Goal: Information Seeking & Learning: Learn about a topic

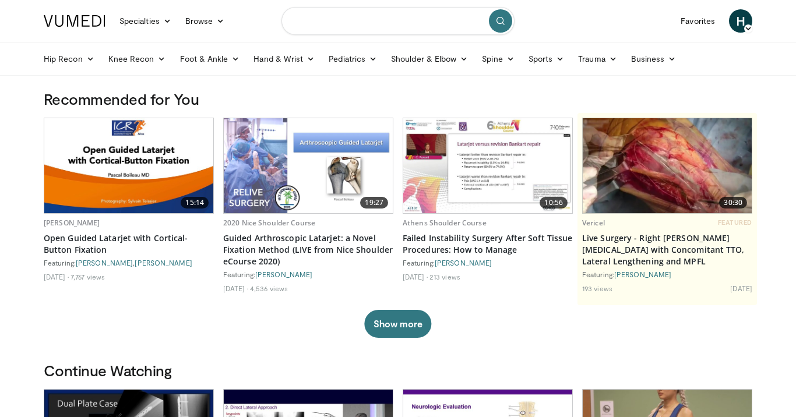
click at [388, 31] on input "Search topics, interventions" at bounding box center [398, 21] width 233 height 28
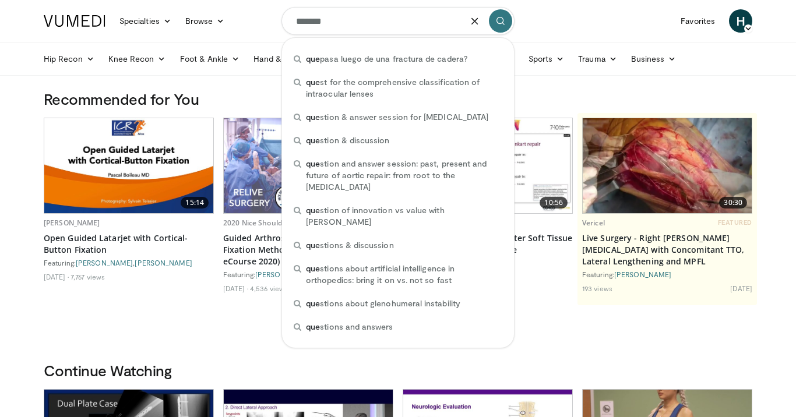
type input "********"
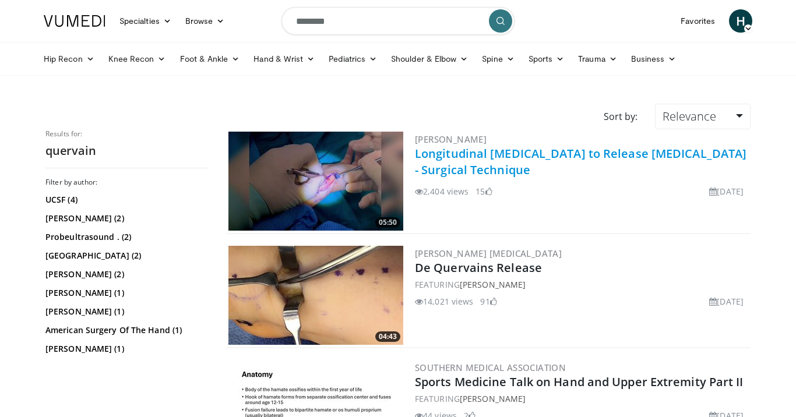
click at [470, 159] on link "Longitudinal Incision to Release De Quervain Disease - Surgical Technique" at bounding box center [581, 162] width 332 height 32
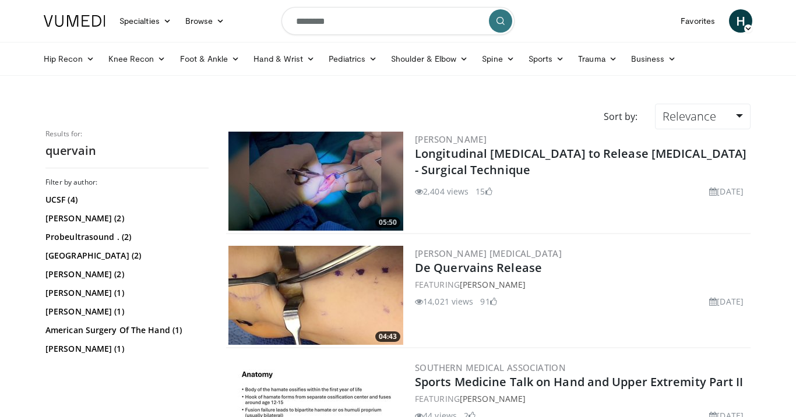
click at [350, 310] on img at bounding box center [316, 295] width 175 height 99
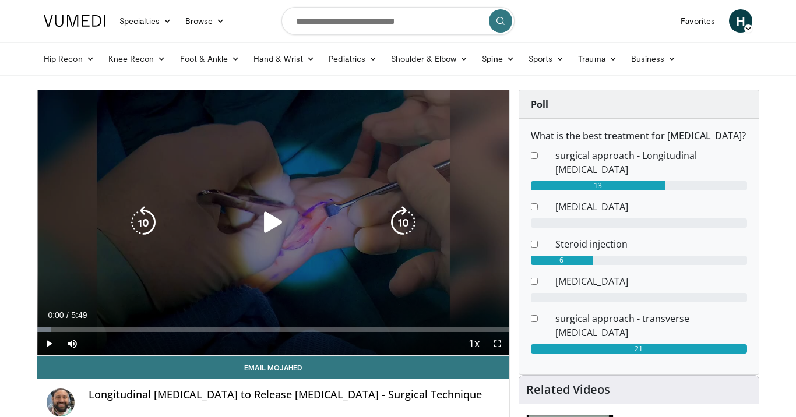
click at [263, 208] on icon "Video Player" at bounding box center [273, 222] width 33 height 33
click at [271, 219] on icon "Video Player" at bounding box center [273, 222] width 33 height 33
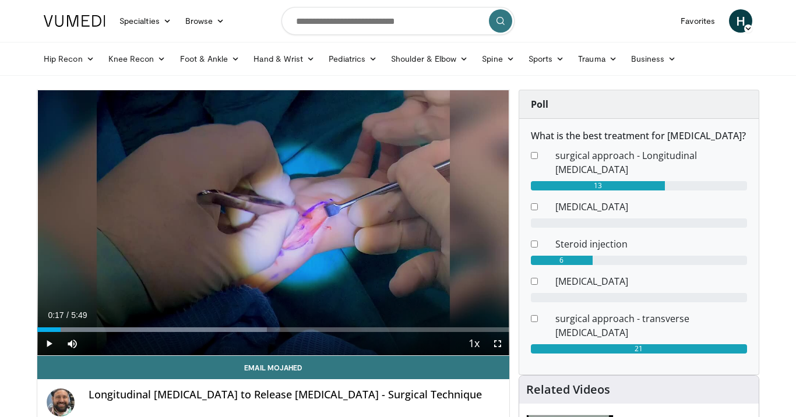
click at [50, 347] on span "Video Player" at bounding box center [48, 343] width 23 height 23
click at [79, 343] on span "Video Player" at bounding box center [72, 343] width 23 height 23
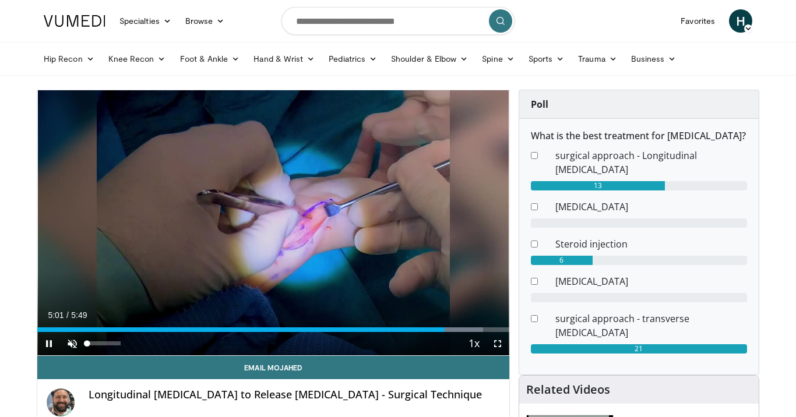
click at [72, 343] on span "Video Player" at bounding box center [72, 343] width 23 height 23
click at [271, 333] on div "Current Time 5:02 / Duration 5:49 Pause Skip Backward Skip Forward Mute 0% Load…" at bounding box center [273, 343] width 472 height 23
click at [217, 325] on div "Loaded : 99.50% 2:13 5:04" at bounding box center [273, 326] width 472 height 11
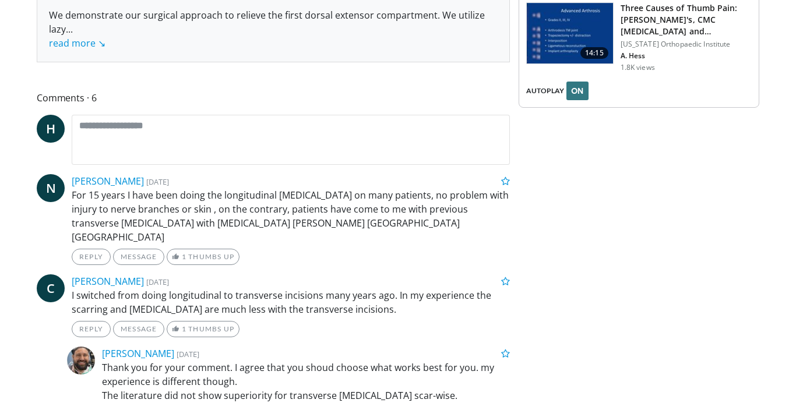
scroll to position [521, 0]
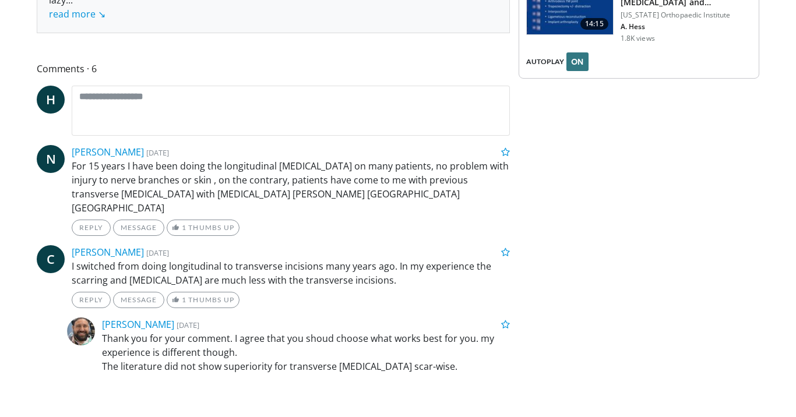
click at [575, 266] on div "Poll What is the best treatment for De Quervain Disease? surgical approach - Lo…" at bounding box center [639, 276] width 241 height 1415
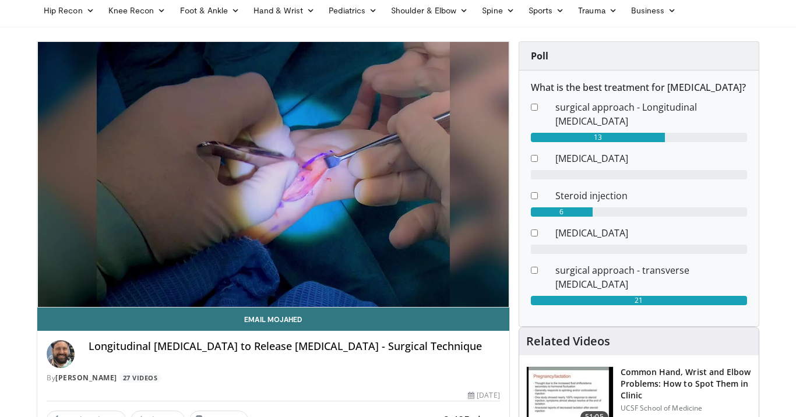
scroll to position [48, 0]
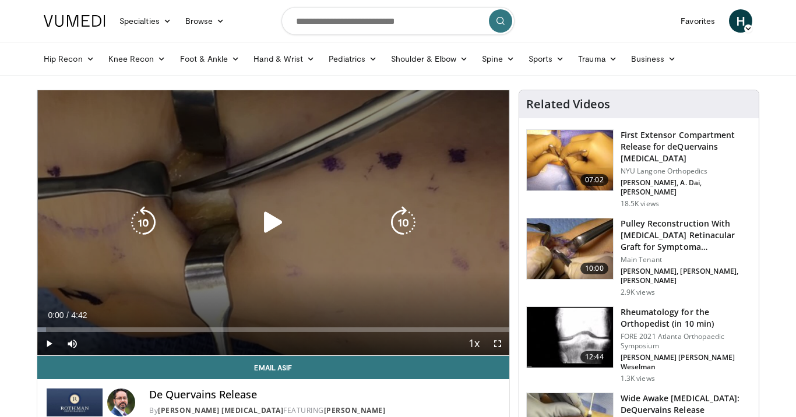
click at [266, 216] on icon "Video Player" at bounding box center [273, 222] width 33 height 33
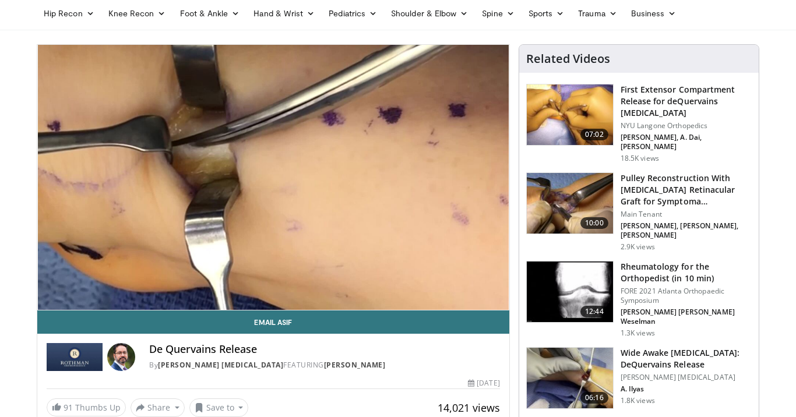
scroll to position [46, 0]
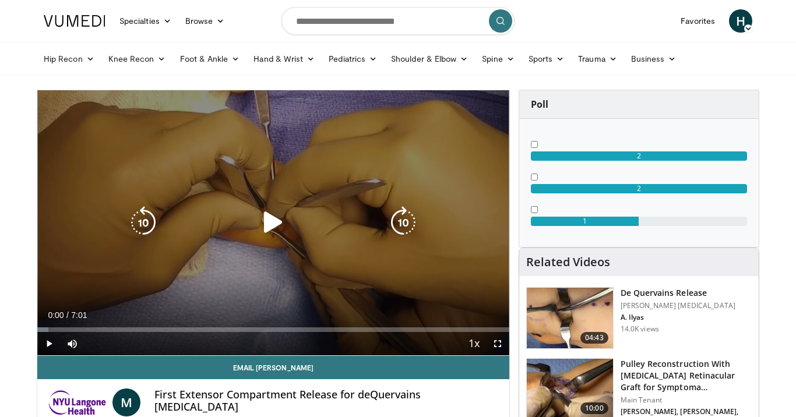
click at [276, 219] on icon "Video Player" at bounding box center [273, 222] width 33 height 33
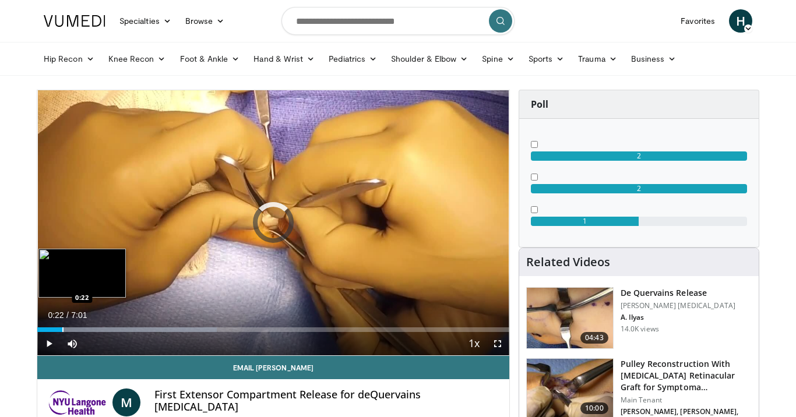
click at [62, 330] on div "Progress Bar" at bounding box center [62, 330] width 1 height 5
click at [69, 330] on div "Progress Bar" at bounding box center [69, 330] width 1 height 5
click at [79, 329] on div "Progress Bar" at bounding box center [79, 330] width 1 height 5
click at [85, 329] on div "Progress Bar" at bounding box center [85, 330] width 1 height 5
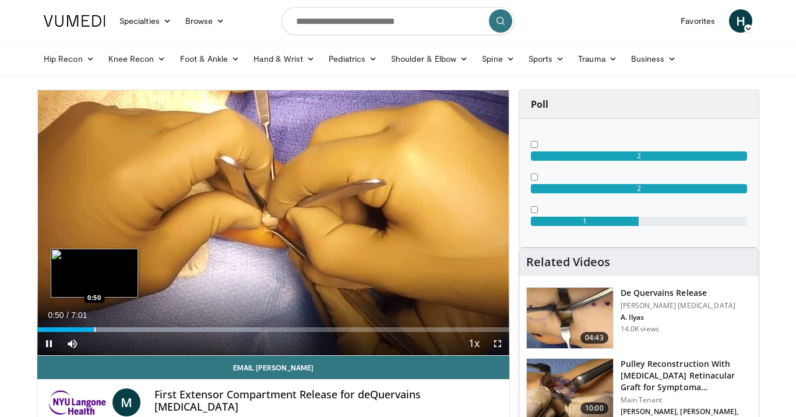
click at [95, 329] on div "Progress Bar" at bounding box center [94, 330] width 1 height 5
click at [101, 329] on div "Progress Bar" at bounding box center [101, 330] width 1 height 5
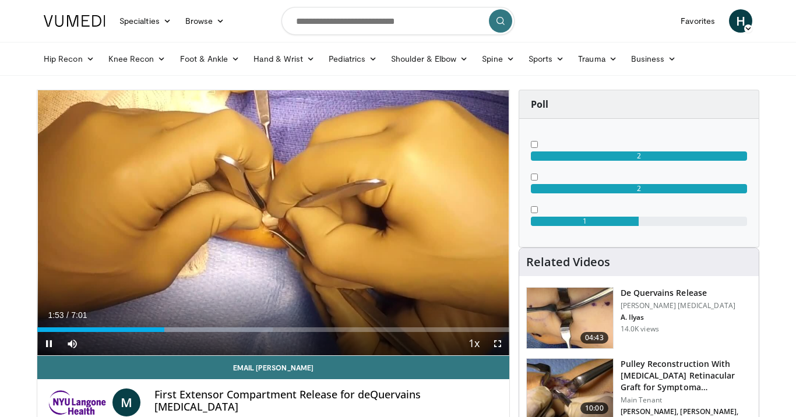
click at [498, 346] on span "Video Player" at bounding box center [497, 343] width 23 height 23
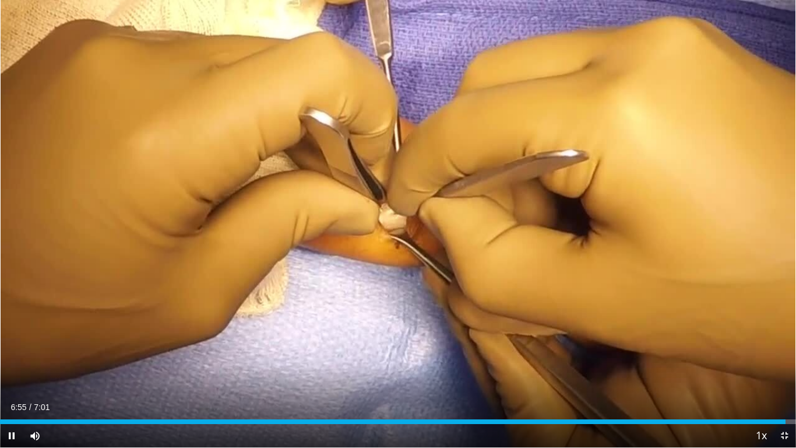
click at [782, 417] on span "Video Player" at bounding box center [784, 435] width 23 height 23
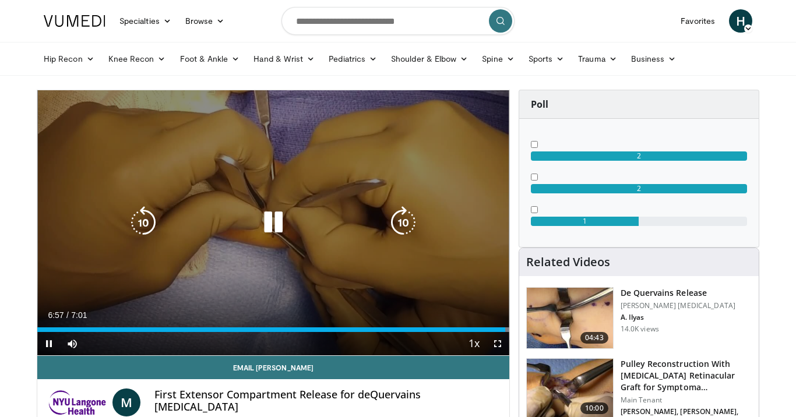
click at [270, 224] on icon "Video Player" at bounding box center [273, 222] width 33 height 33
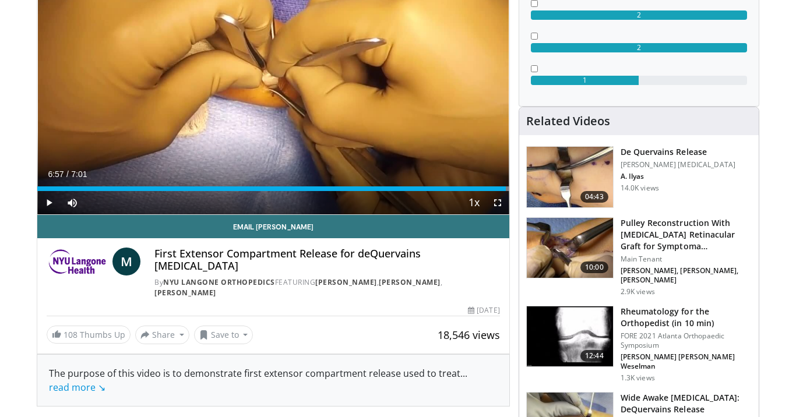
scroll to position [150, 0]
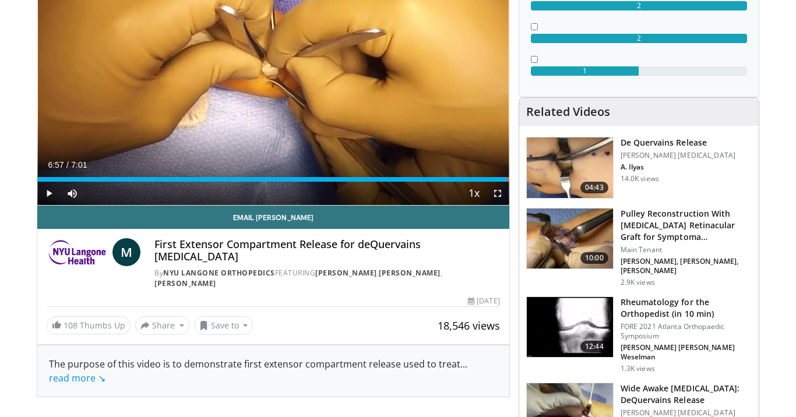
click at [627, 322] on p "FORE 2021 Atlanta Orthopaedic Symposium" at bounding box center [686, 331] width 131 height 19
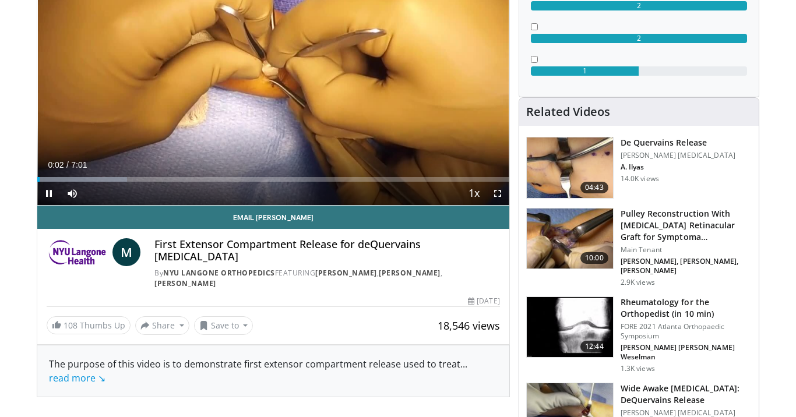
click at [47, 197] on span "Video Player" at bounding box center [48, 193] width 23 height 23
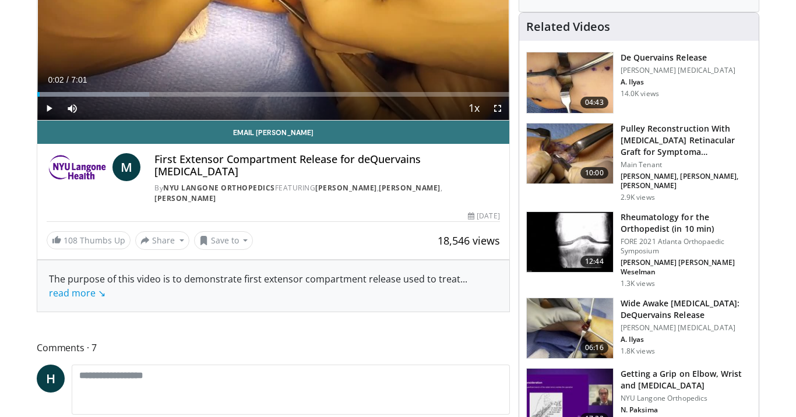
scroll to position [235, 0]
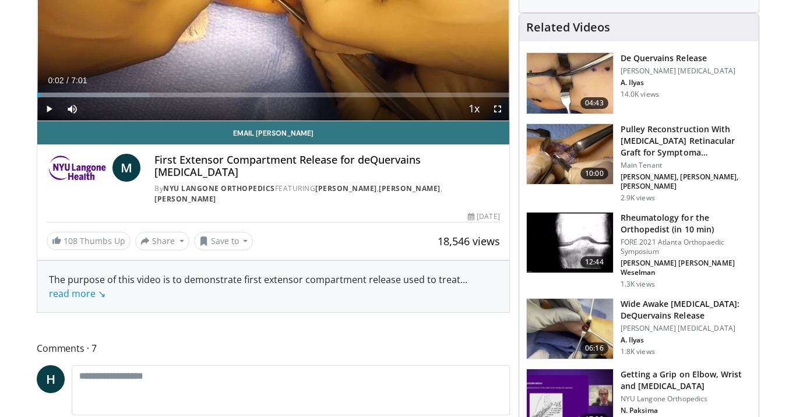
click at [580, 307] on img at bounding box center [570, 329] width 86 height 61
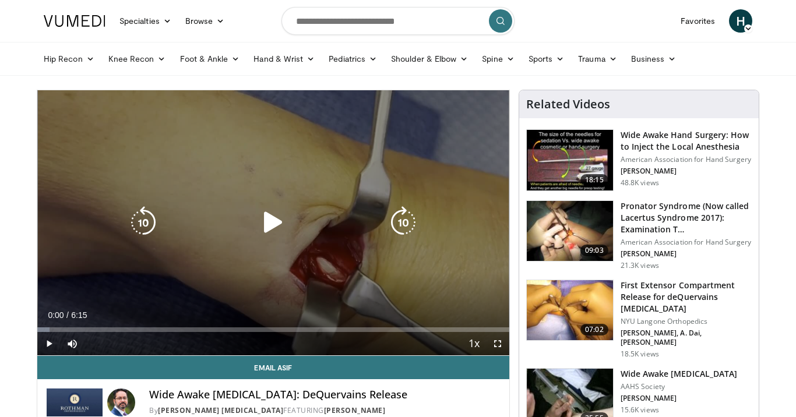
click at [271, 226] on icon "Video Player" at bounding box center [273, 222] width 33 height 33
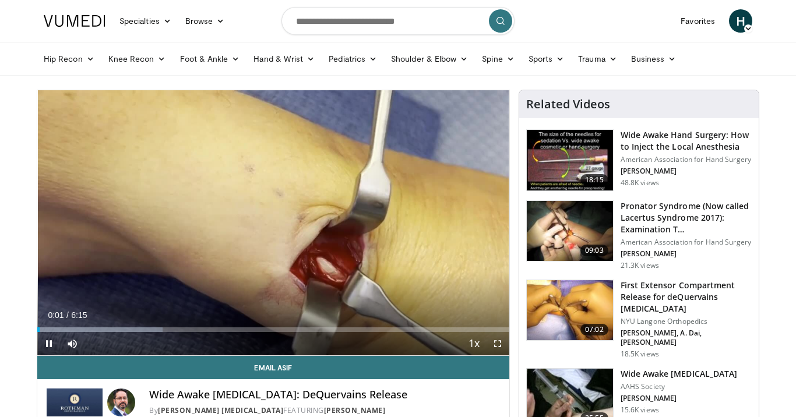
click at [500, 339] on span "Video Player" at bounding box center [497, 343] width 23 height 23
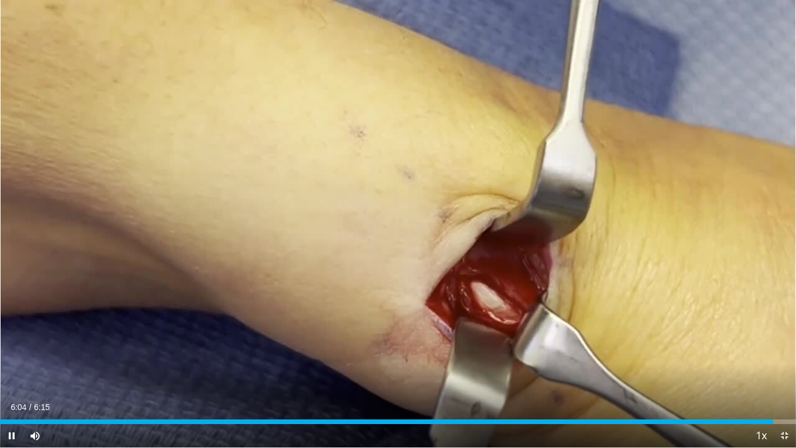
click at [785, 417] on span "Video Player" at bounding box center [784, 435] width 23 height 23
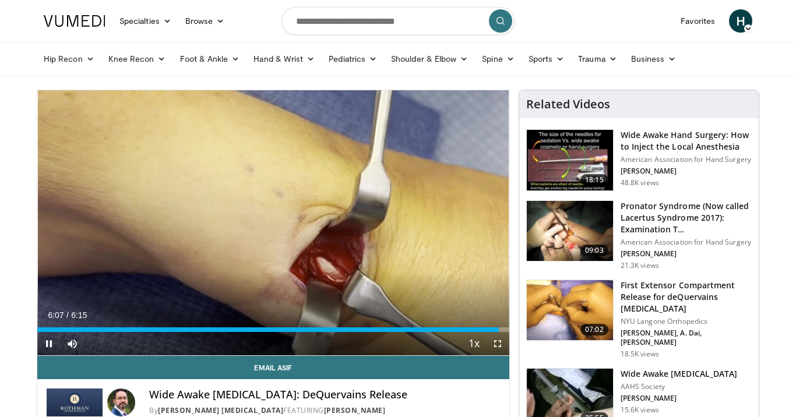
click at [499, 340] on span "Video Player" at bounding box center [497, 343] width 23 height 23
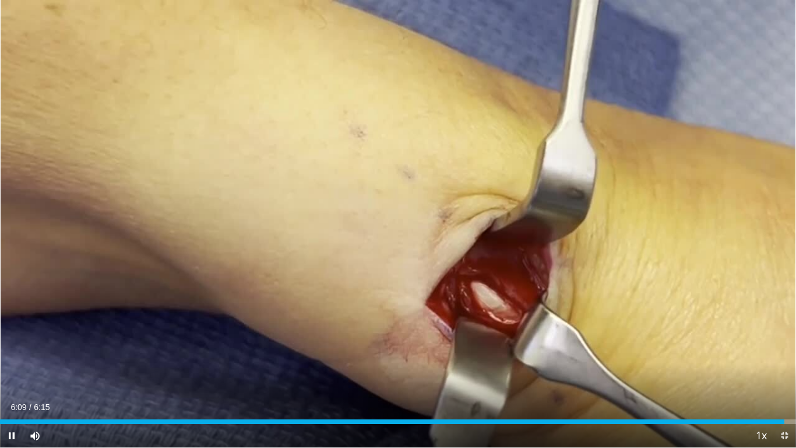
click at [785, 417] on span "Video Player" at bounding box center [784, 435] width 23 height 23
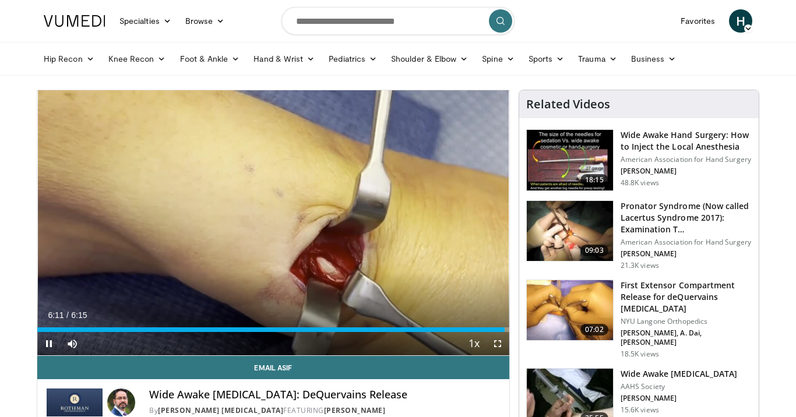
click at [51, 339] on span "Video Player" at bounding box center [48, 343] width 23 height 23
click at [588, 308] on img at bounding box center [570, 310] width 86 height 61
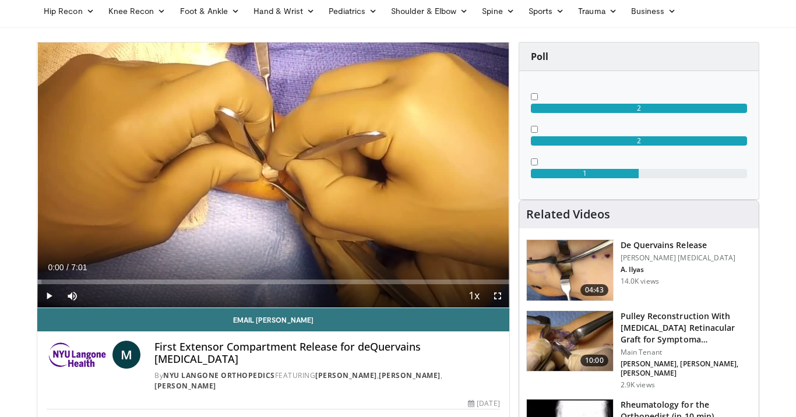
scroll to position [54, 0]
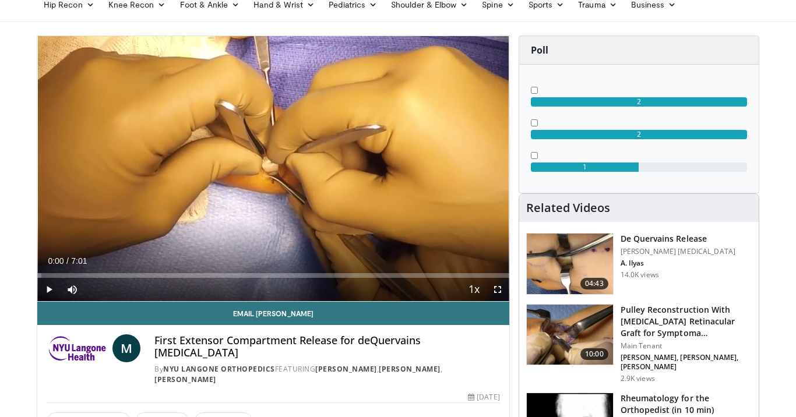
click at [566, 270] on img at bounding box center [570, 264] width 86 height 61
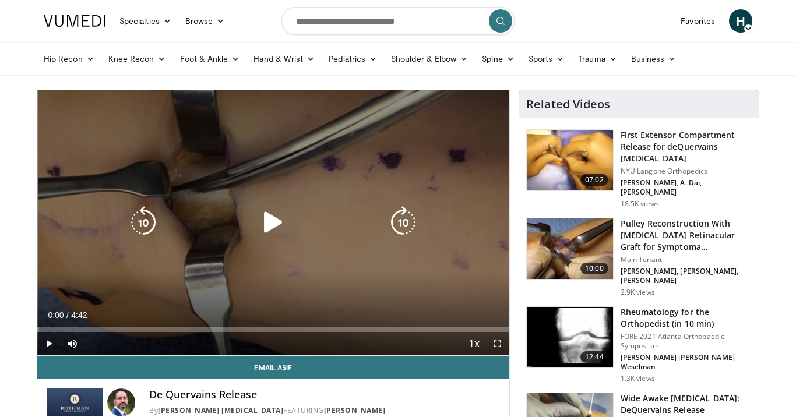
click at [273, 217] on icon "Video Player" at bounding box center [273, 222] width 33 height 33
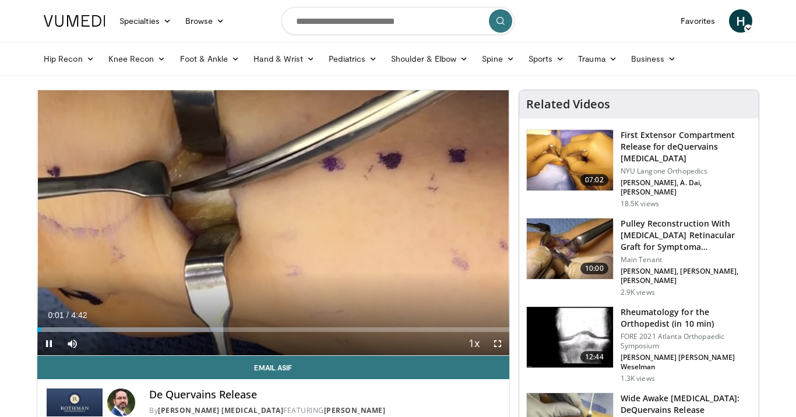
click at [497, 343] on span "Video Player" at bounding box center [497, 343] width 23 height 23
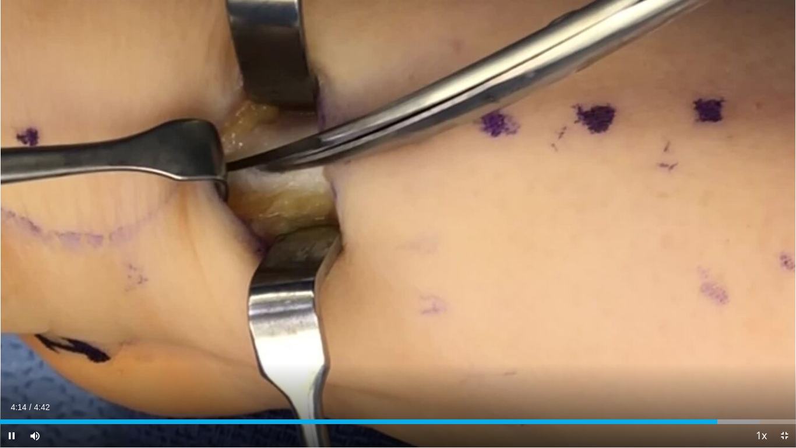
click at [786, 417] on span "Video Player" at bounding box center [784, 435] width 23 height 23
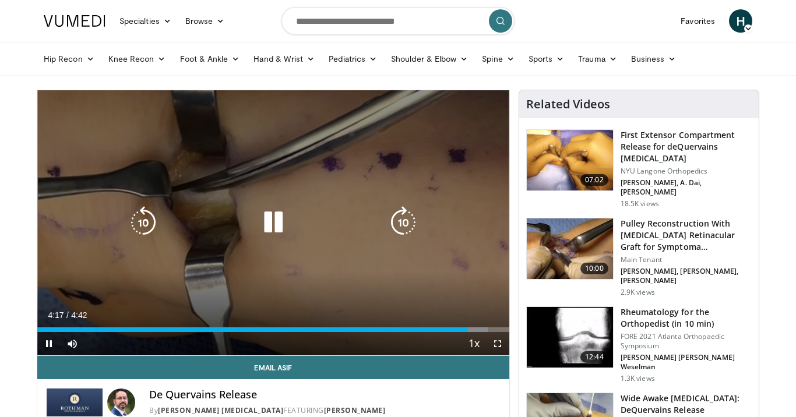
click at [275, 231] on icon "Video Player" at bounding box center [273, 222] width 33 height 33
